Goal: Task Accomplishment & Management: Use online tool/utility

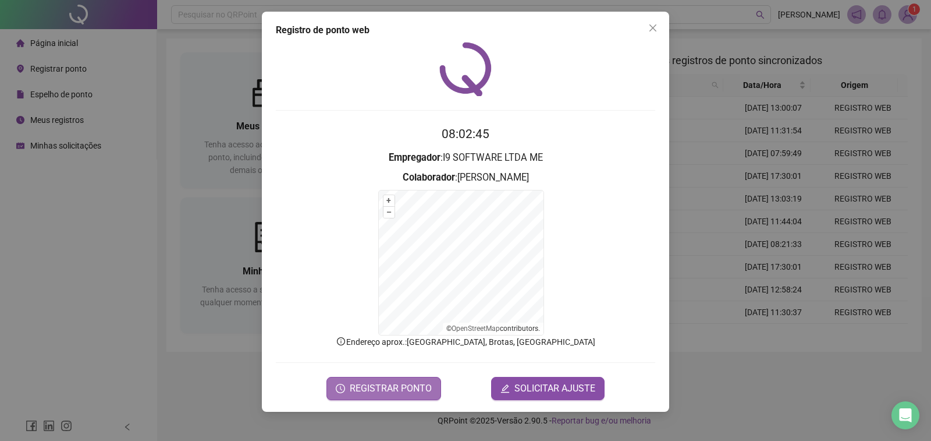
click at [401, 388] on span "REGISTRAR PONTO" at bounding box center [391, 388] width 82 height 14
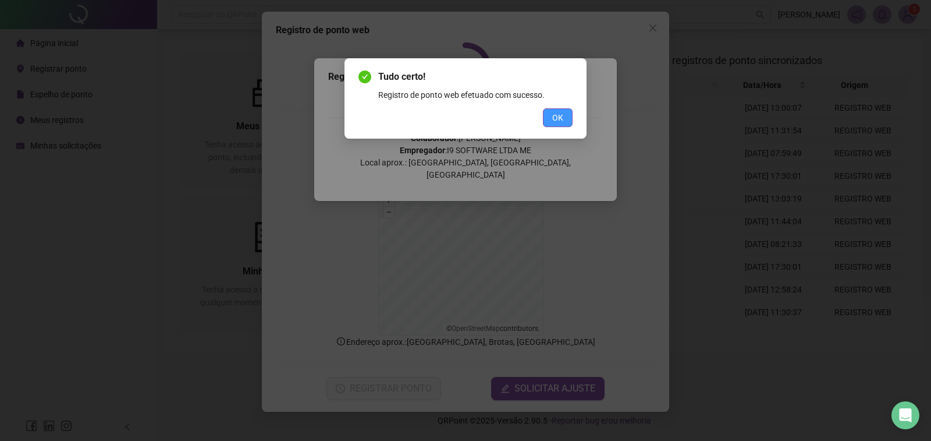
click at [561, 115] on span "OK" at bounding box center [557, 117] width 11 height 13
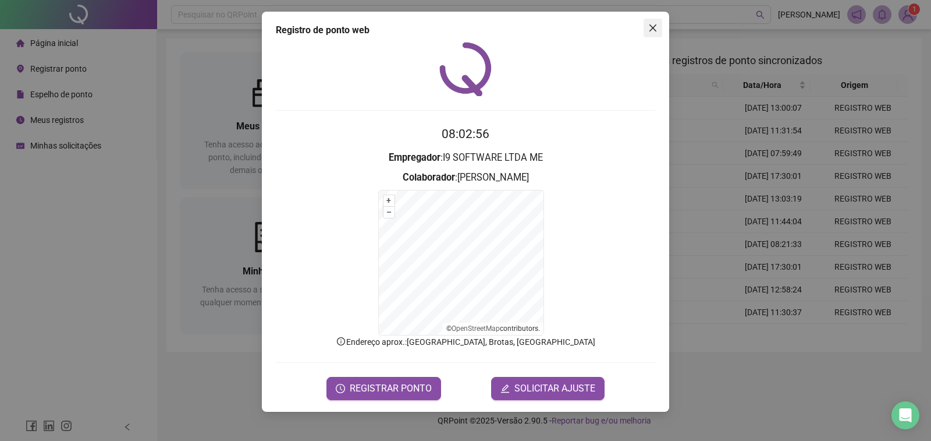
click at [653, 33] on button "Close" at bounding box center [653, 28] width 19 height 19
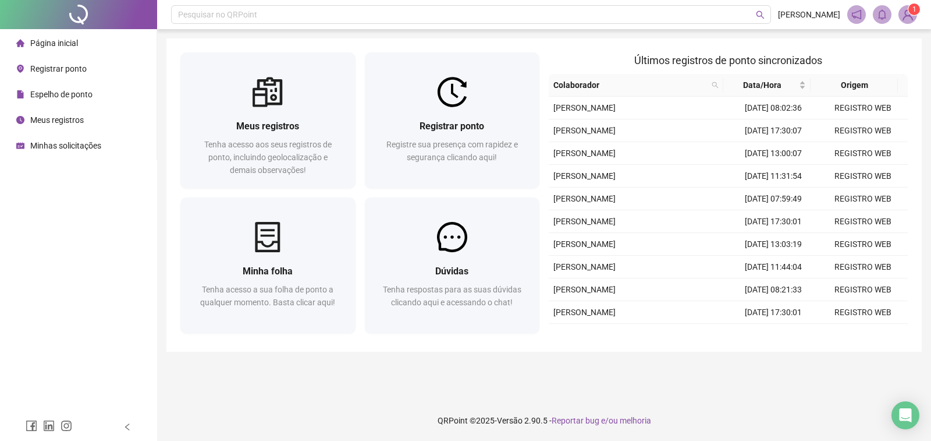
click at [620, 384] on main "Meus registros Tenha acesso aos seus registros de ponto, incluindo geolocalizaç…" at bounding box center [544, 214] width 756 height 352
